Goal: Answer question/provide support

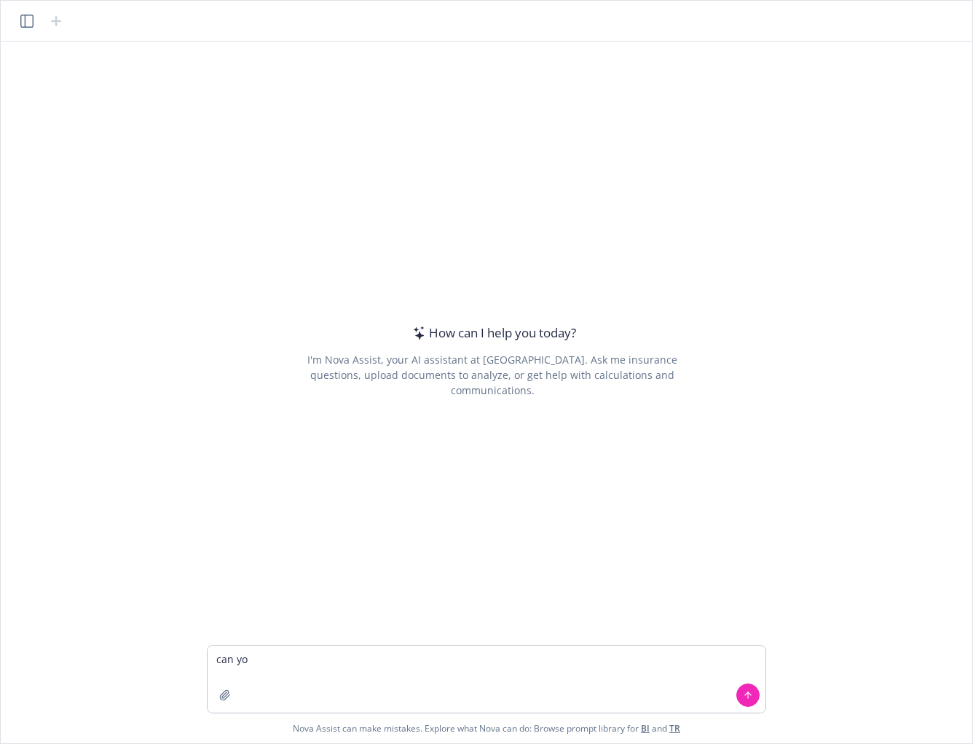
type textarea "can you"
click at [25, 17] on icon "button" at bounding box center [26, 21] width 13 height 13
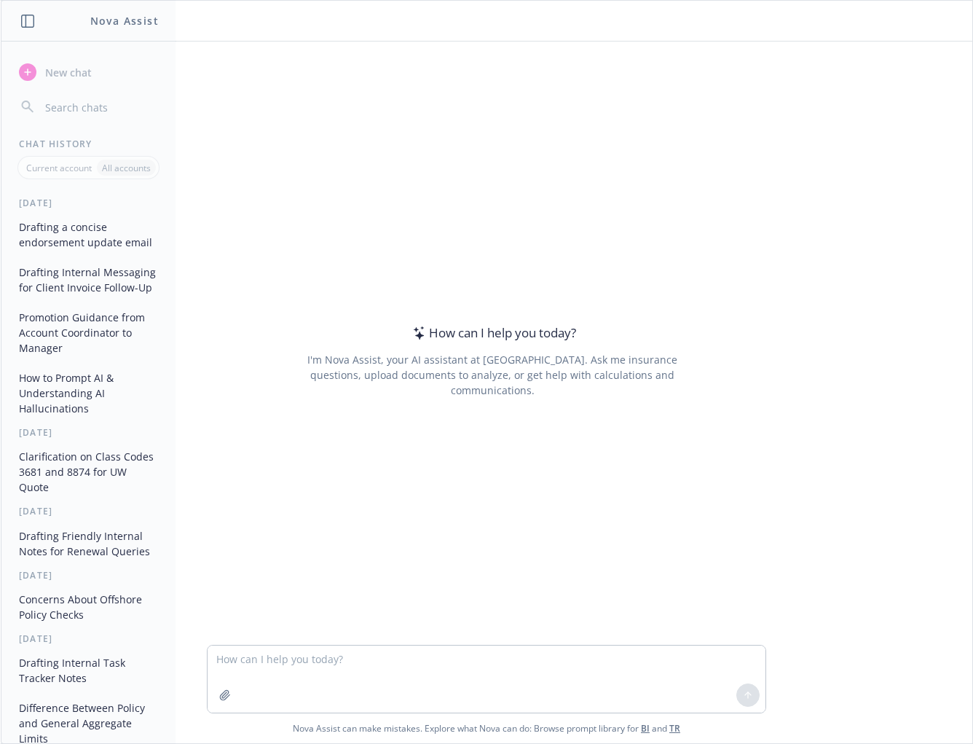
click at [87, 690] on button "Drafting Internal Task Tracker Notes" at bounding box center [88, 670] width 151 height 39
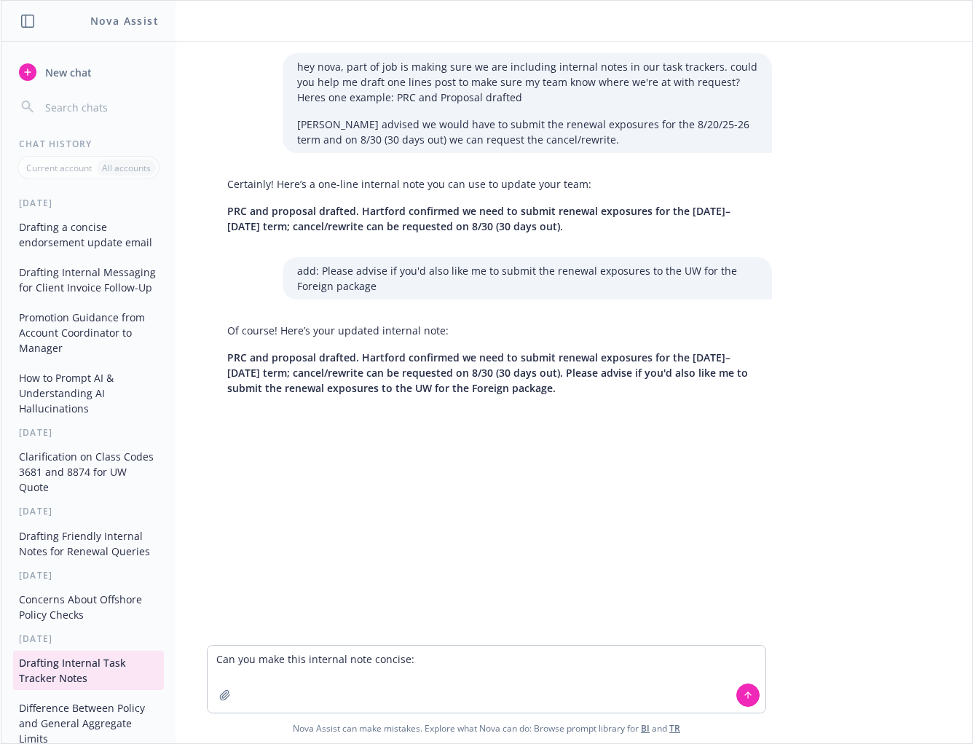
type textarea "Can you make this internal note concise: coverage pages have been added to the …"
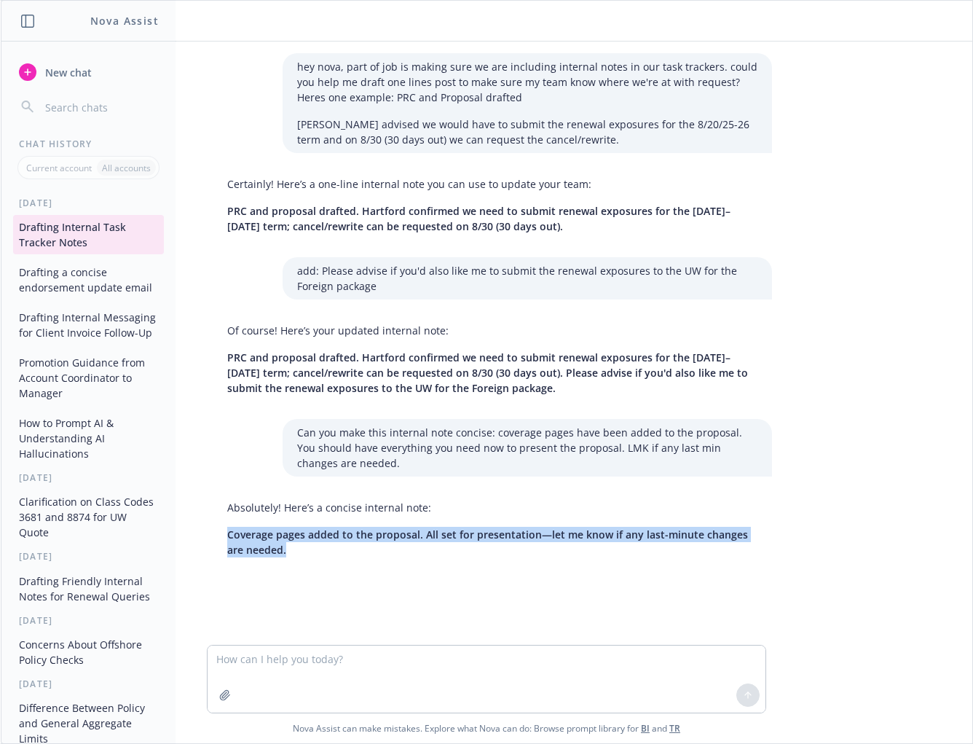
drag, startPoint x: 223, startPoint y: 533, endPoint x: 280, endPoint y: 551, distance: 59.7
click at [280, 551] on p "Coverage pages added to the proposal. All set for presentation—let me know if a…" at bounding box center [492, 542] width 530 height 31
copy span "Coverage pages added to the proposal. All set for presentation—let me know if a…"
